Goal: Task Accomplishment & Management: Manage account settings

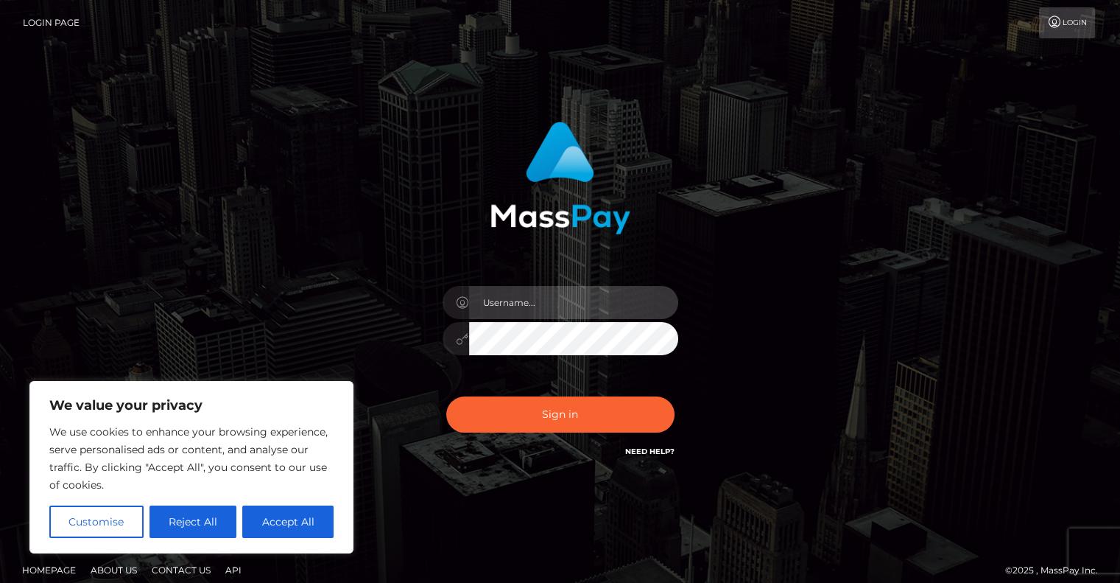
click at [571, 300] on input "text" at bounding box center [573, 302] width 209 height 33
type input "[EMAIL_ADDRESS][DOMAIN_NAME]"
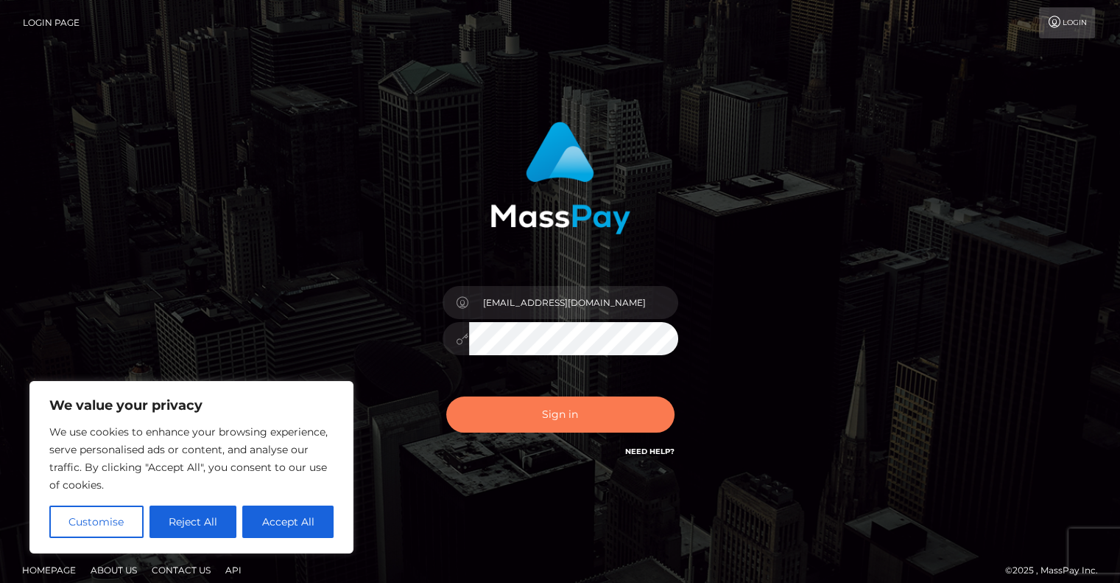
click at [595, 403] on button "Sign in" at bounding box center [560, 414] width 228 height 36
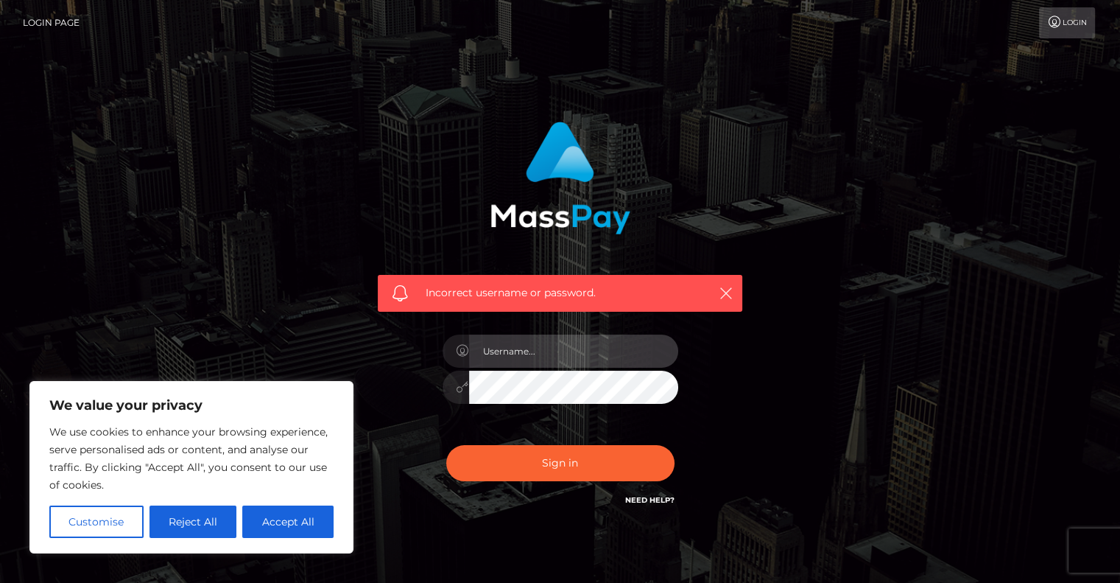
click at [557, 365] on input "text" at bounding box center [573, 350] width 209 height 33
type input "[EMAIL_ADDRESS][DOMAIN_NAME]"
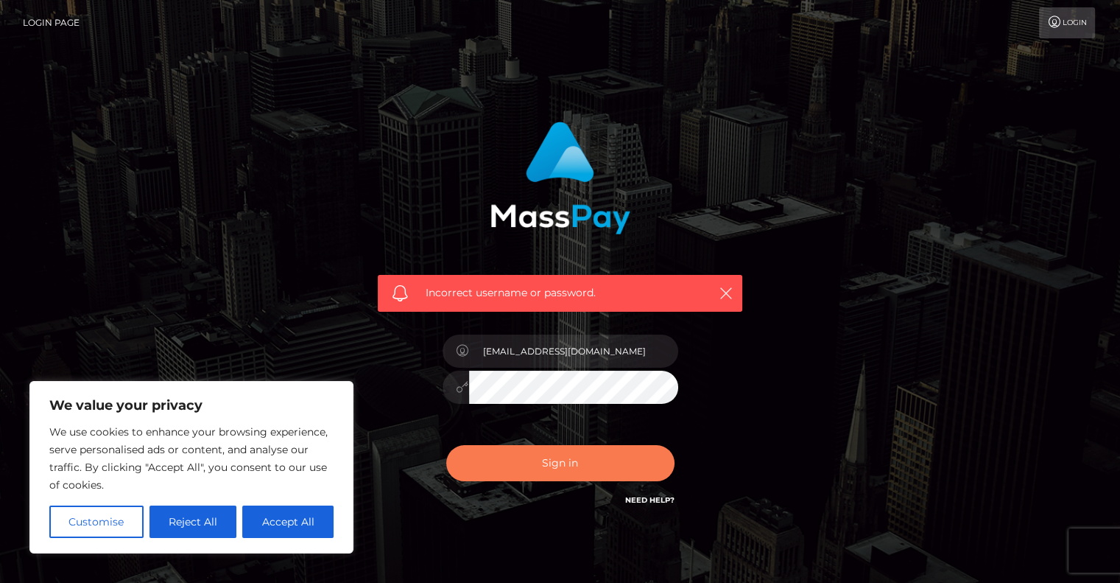
click at [589, 457] on button "Sign in" at bounding box center [560, 463] width 228 height 36
